Goal: Transaction & Acquisition: Download file/media

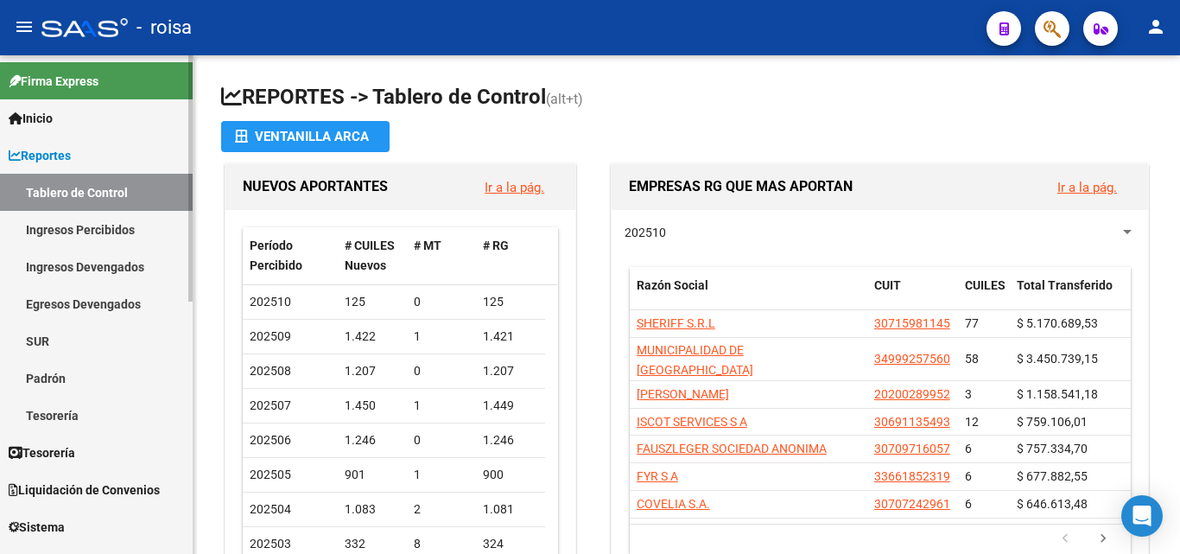
click at [87, 383] on link "Padrón" at bounding box center [96, 377] width 193 height 37
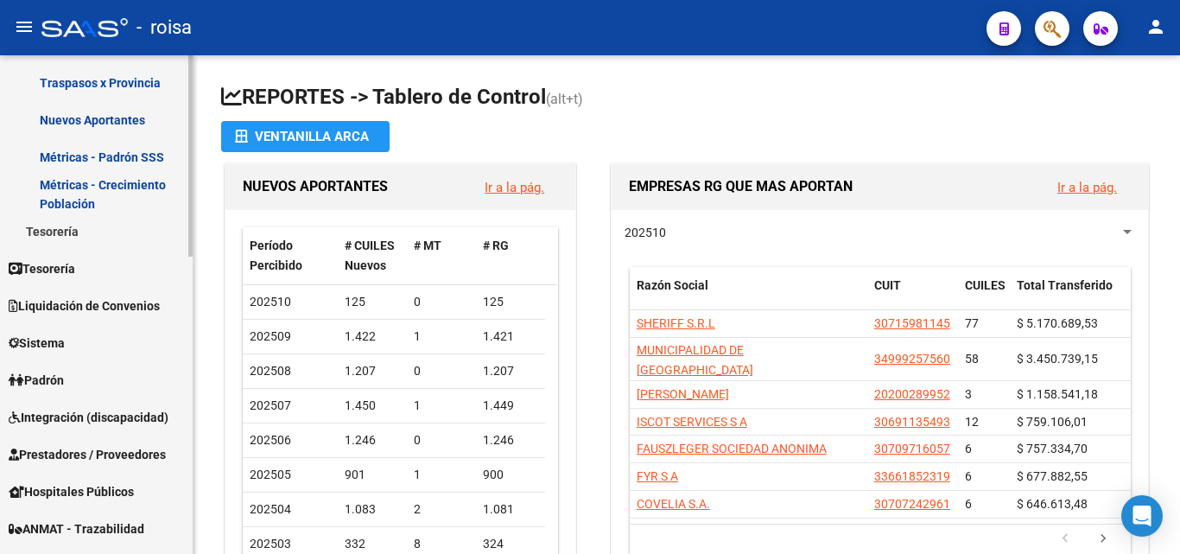
scroll to position [432, 0]
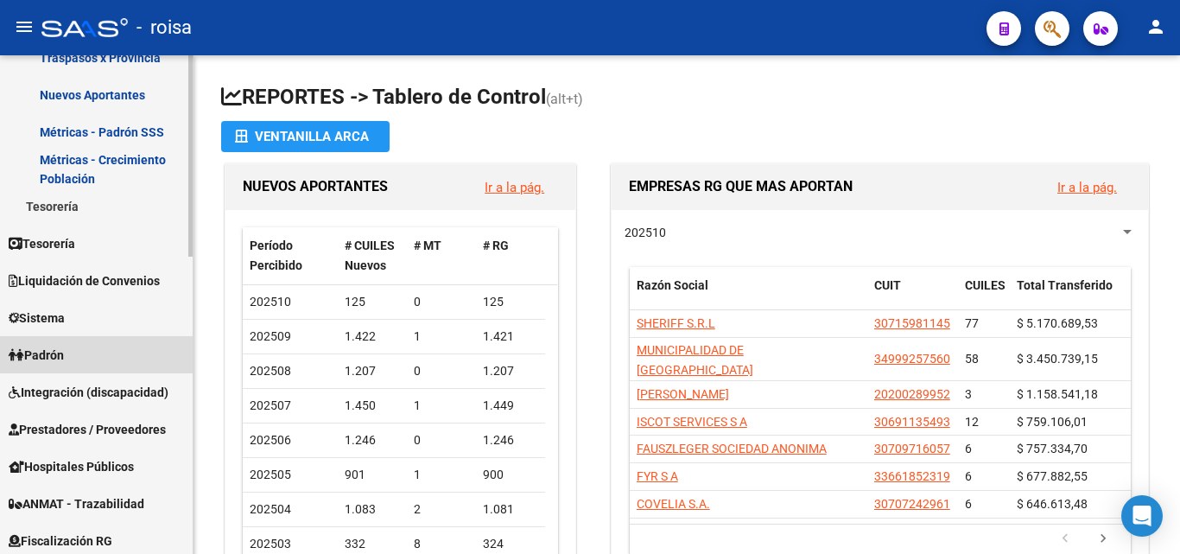
click at [76, 353] on link "Padrón" at bounding box center [96, 354] width 193 height 37
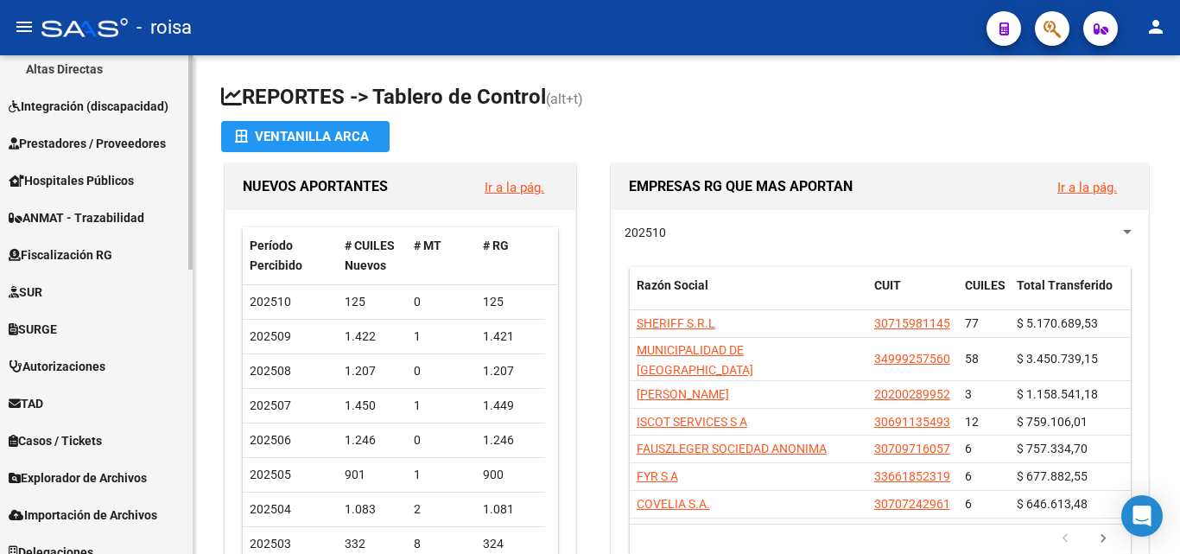
scroll to position [660, 0]
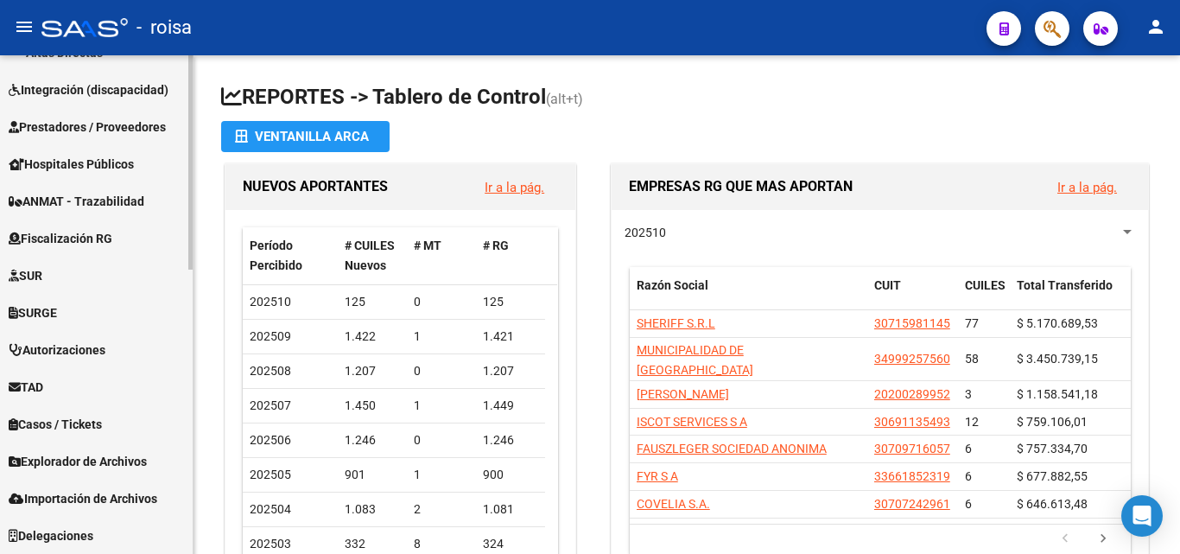
click at [104, 460] on span "Explorador de Archivos" at bounding box center [78, 461] width 138 height 19
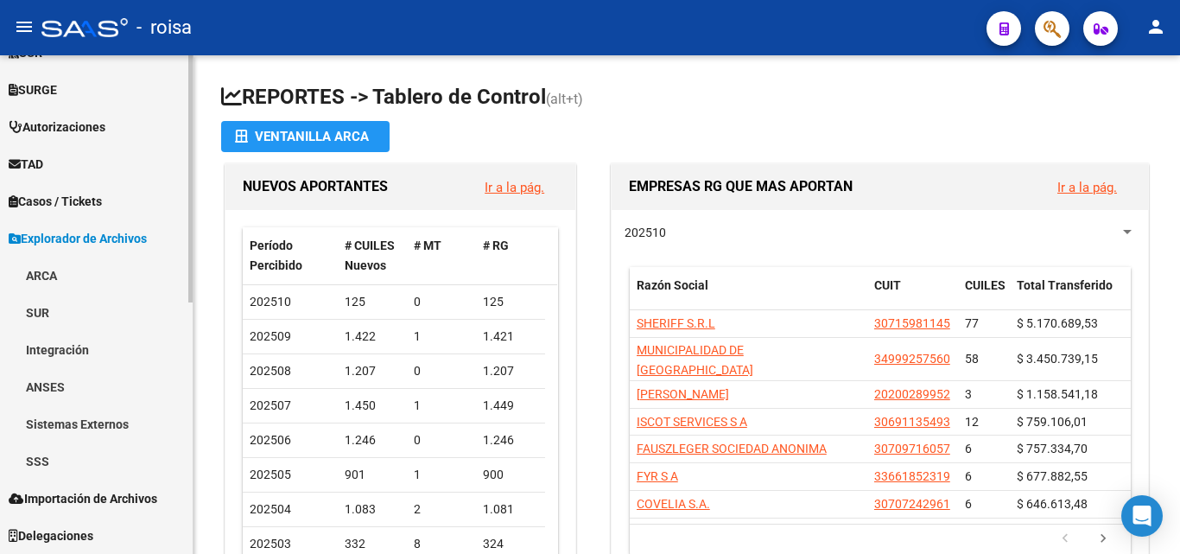
scroll to position [474, 0]
click at [104, 459] on link "SSS" at bounding box center [96, 460] width 193 height 37
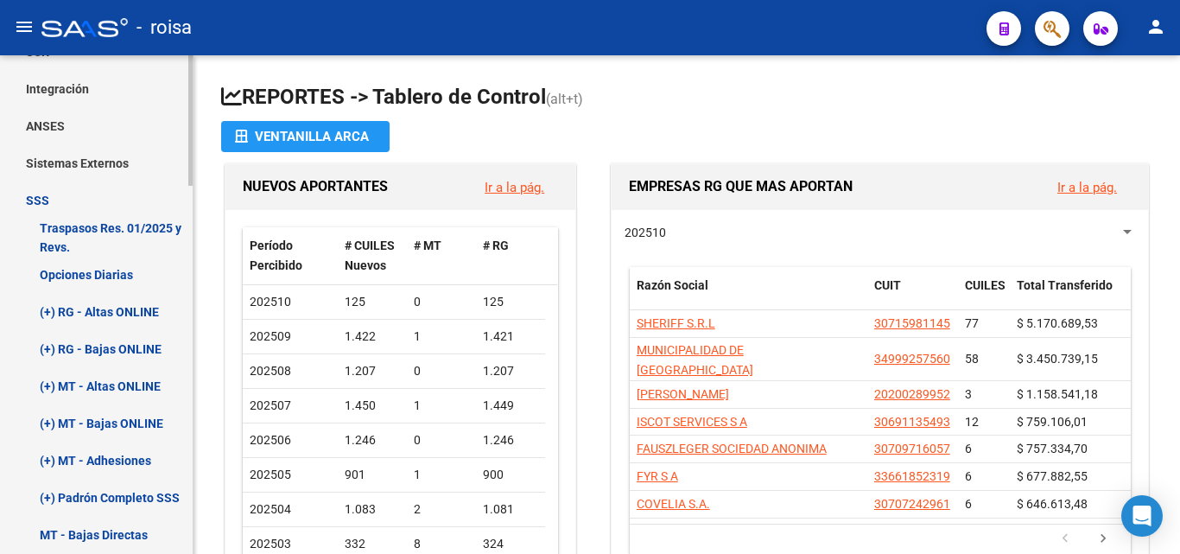
scroll to position [820, 0]
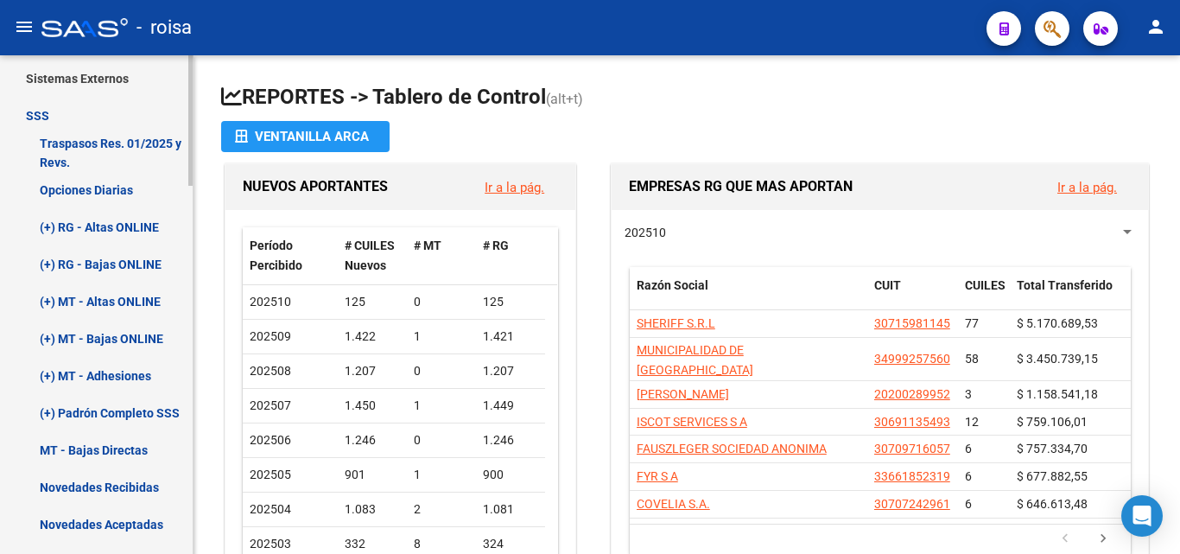
click at [107, 402] on link "(+) Padrón Completo SSS" at bounding box center [96, 412] width 193 height 37
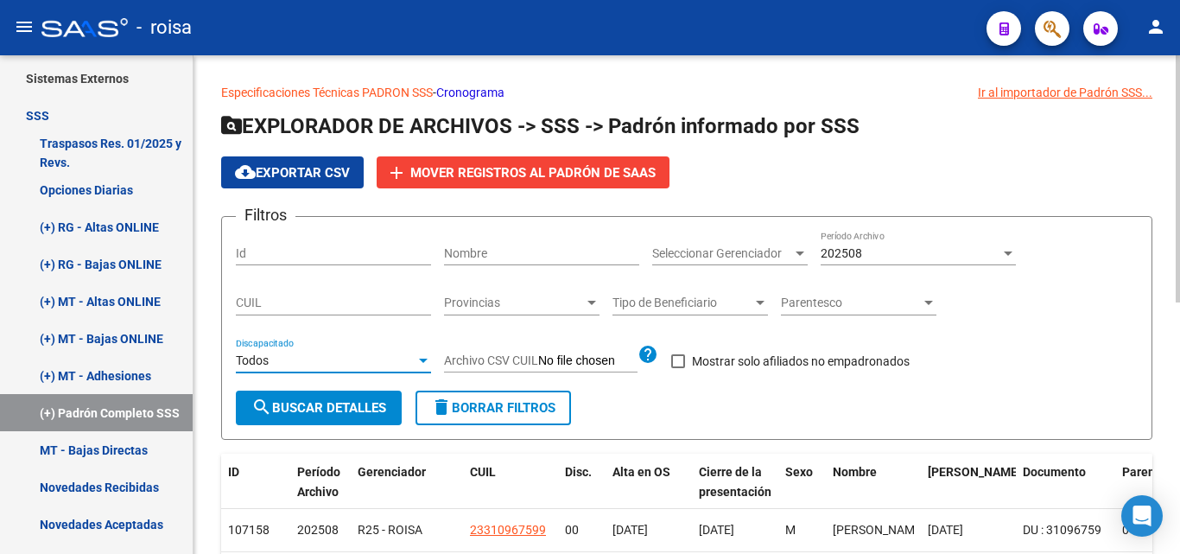
click at [347, 364] on div "Todos" at bounding box center [326, 360] width 180 height 15
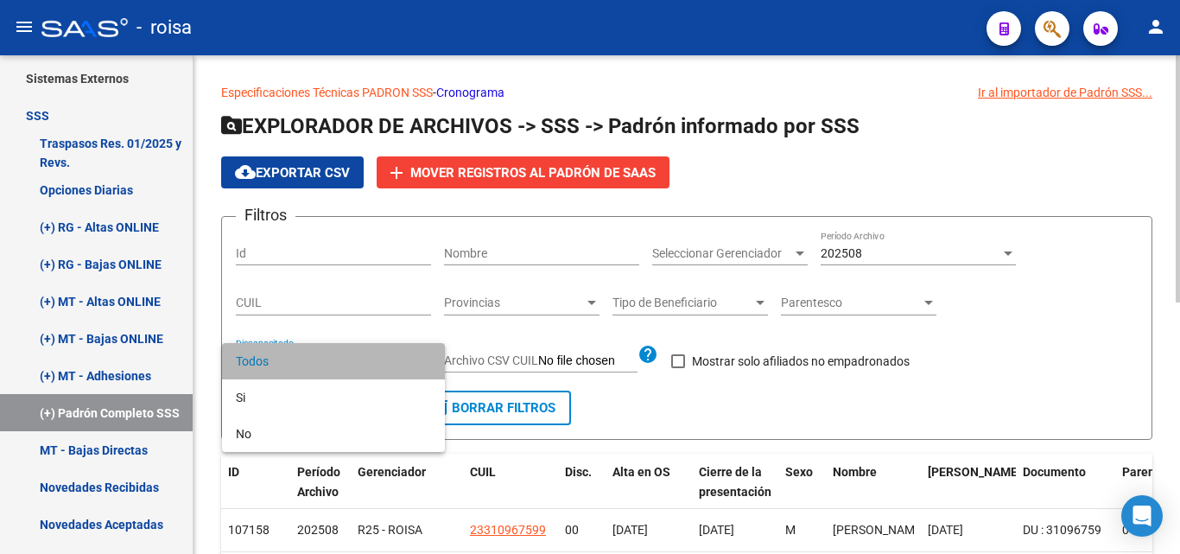
click at [347, 364] on span "Todos" at bounding box center [333, 361] width 195 height 36
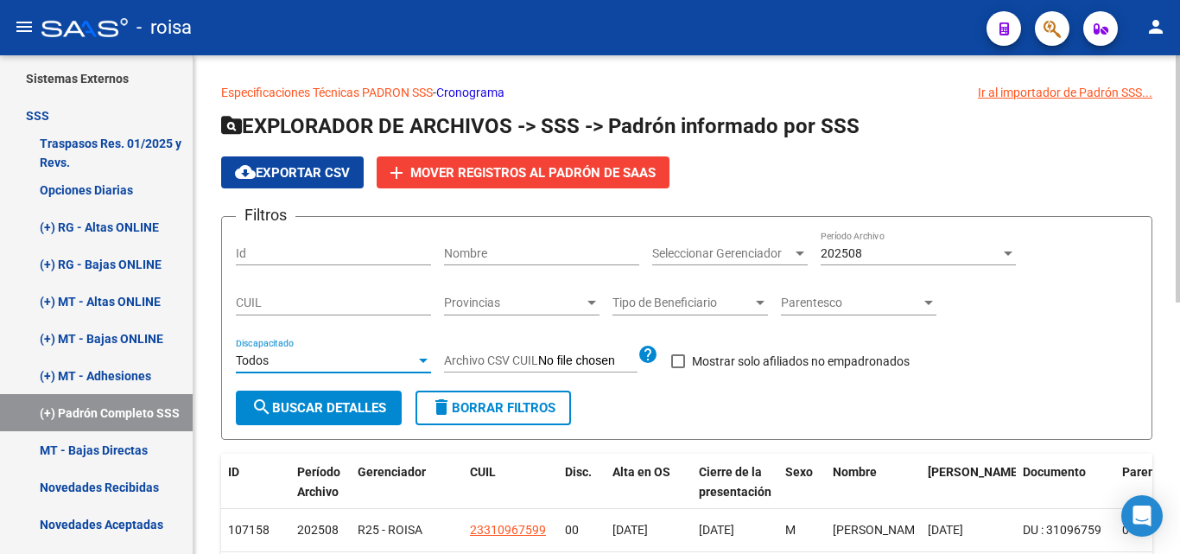
click at [1008, 253] on div at bounding box center [1008, 253] width 9 height 4
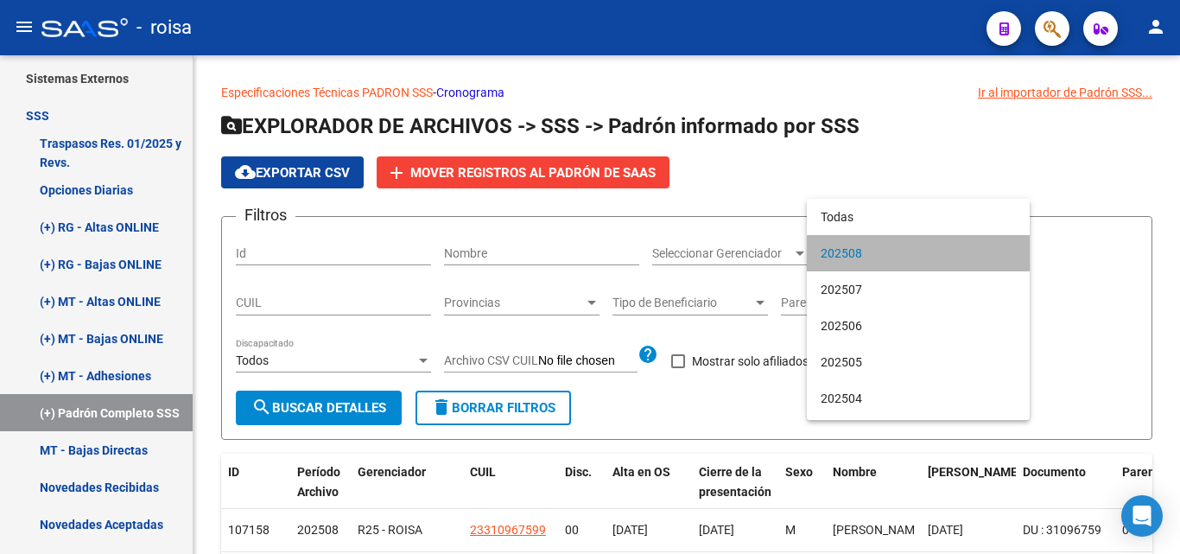
click at [959, 259] on span "202508" at bounding box center [918, 253] width 195 height 36
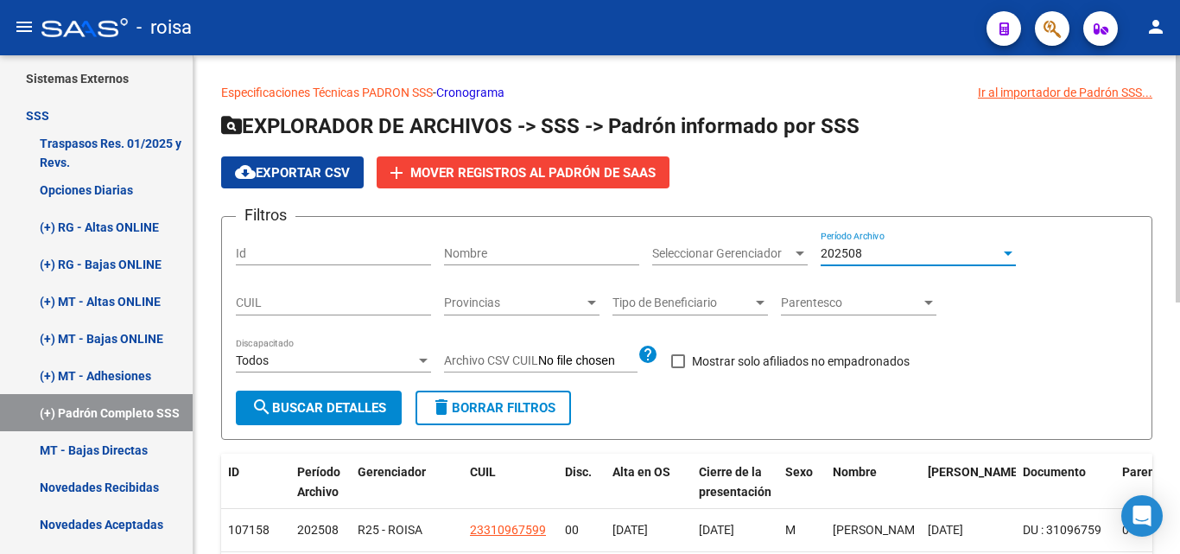
click at [847, 262] on div "202508 Período Archivo" at bounding box center [918, 248] width 195 height 35
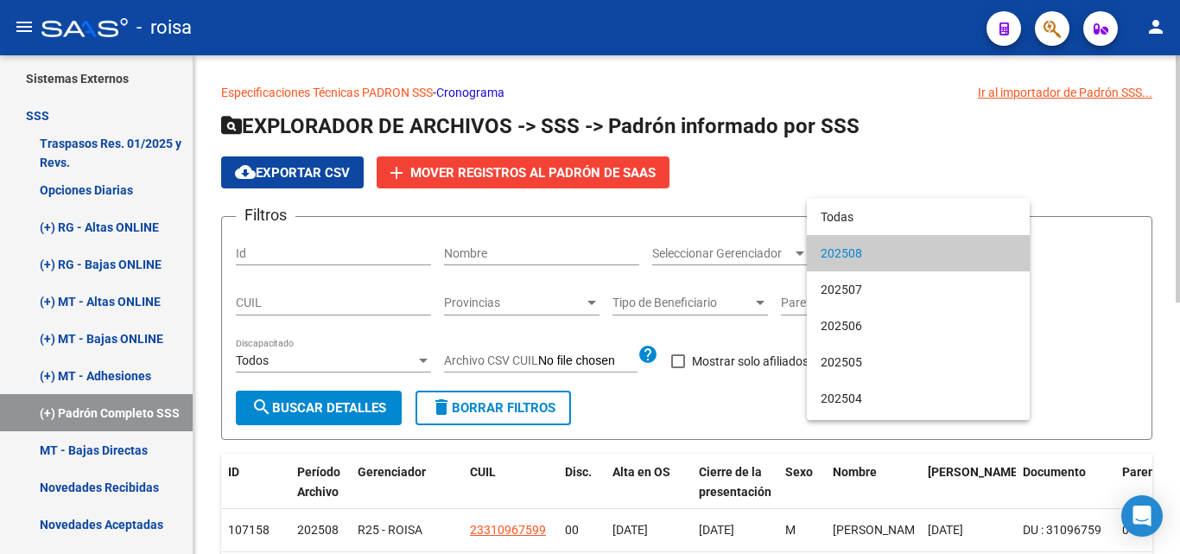
click at [847, 262] on span "202508" at bounding box center [918, 253] width 195 height 36
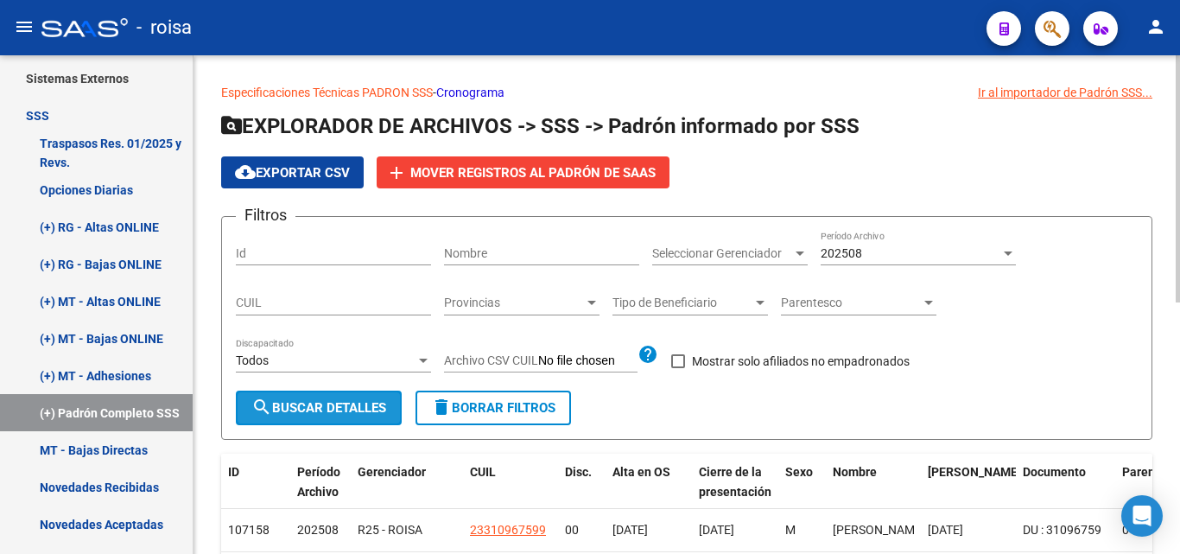
click at [343, 410] on span "search Buscar Detalles" at bounding box center [318, 408] width 135 height 16
click at [1002, 251] on div at bounding box center [1009, 253] width 16 height 14
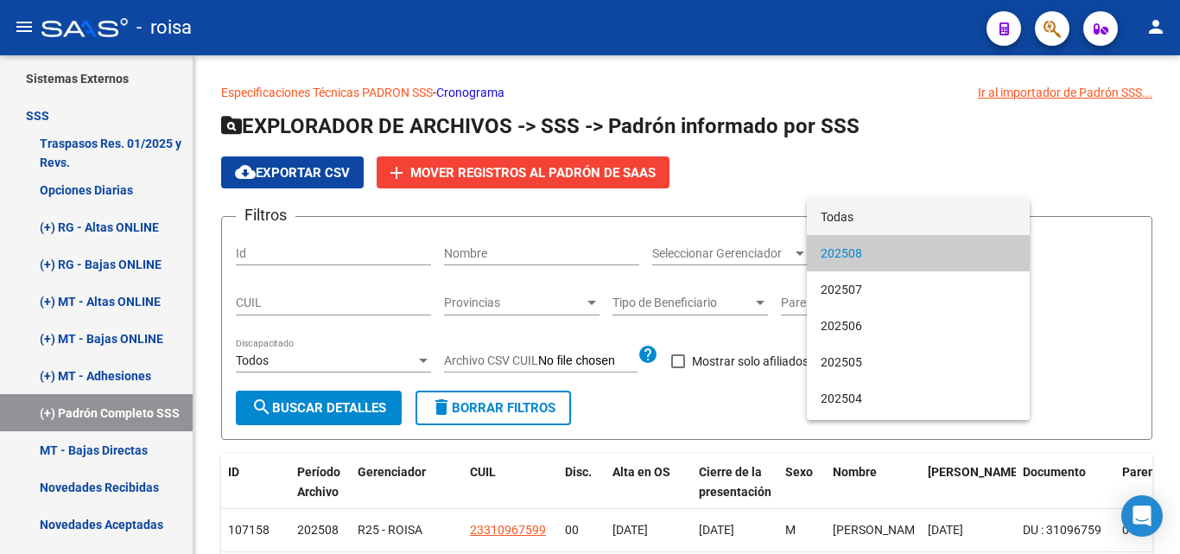
click at [936, 207] on span "Todas" at bounding box center [918, 217] width 195 height 36
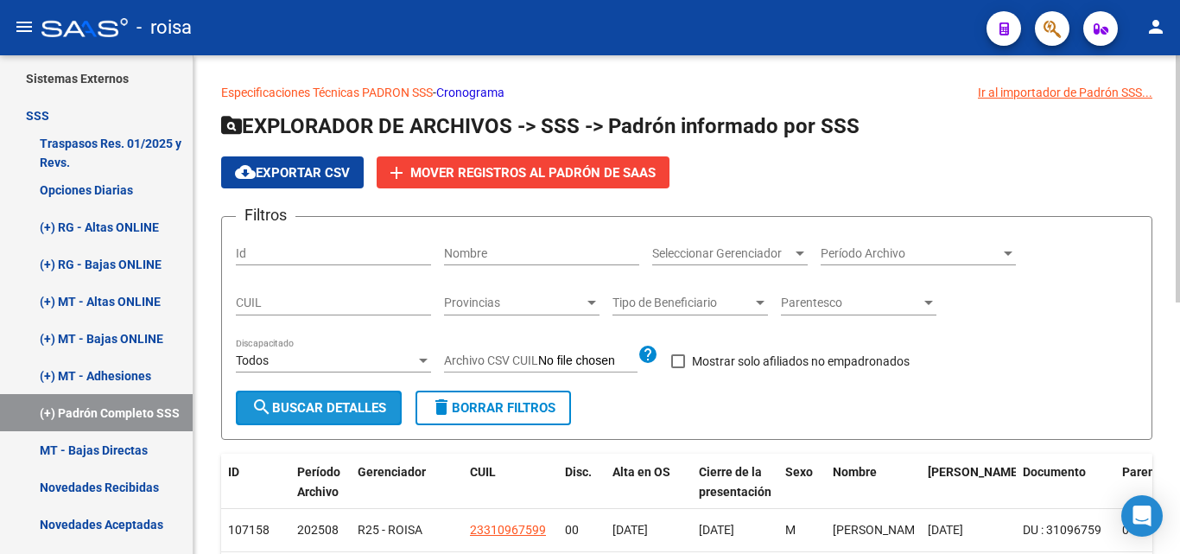
click at [288, 410] on span "search Buscar Detalles" at bounding box center [318, 408] width 135 height 16
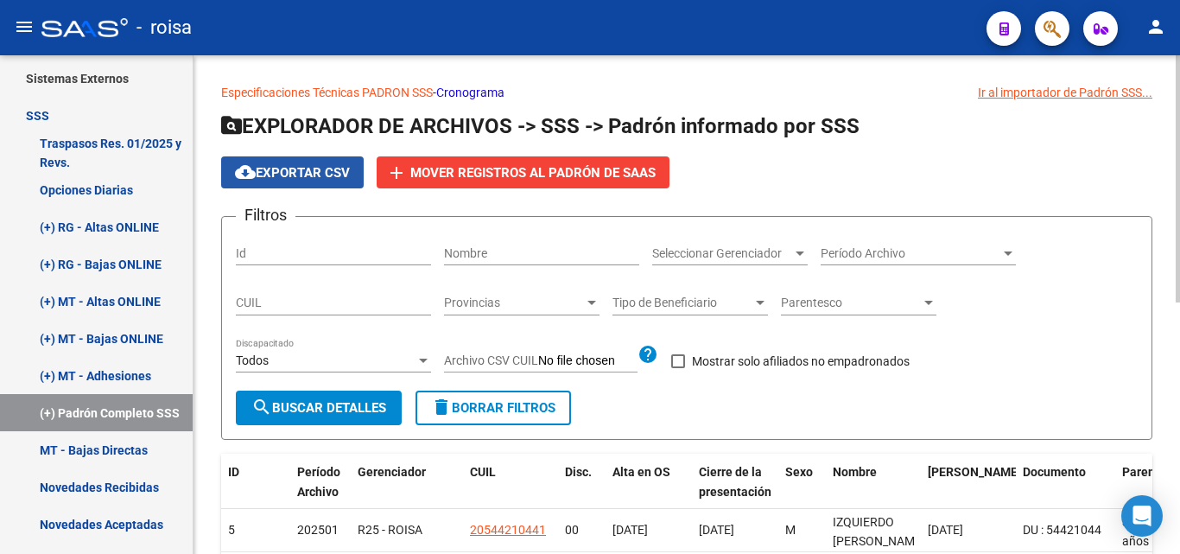
click at [307, 173] on span "cloud_download Exportar CSV" at bounding box center [292, 173] width 115 height 16
click at [939, 250] on span "Período Archivo" at bounding box center [911, 253] width 180 height 15
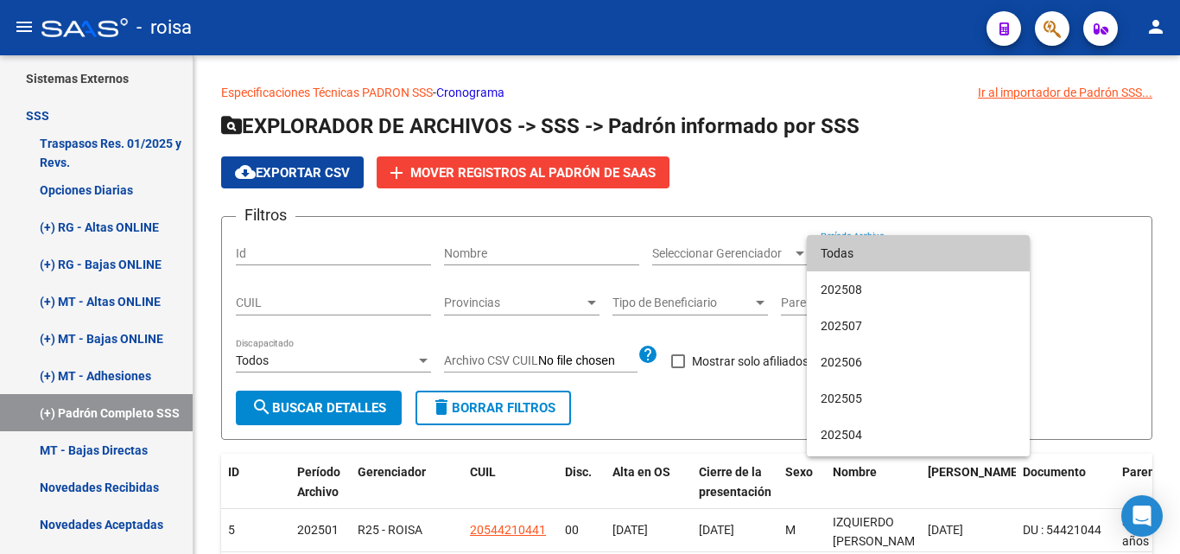
click at [869, 255] on span "Todas" at bounding box center [918, 253] width 195 height 36
